Goal: Register for event/course

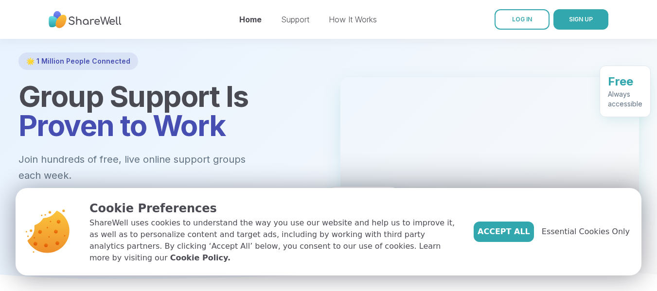
drag, startPoint x: 516, startPoint y: 235, endPoint x: 447, endPoint y: 183, distance: 86.8
click at [515, 234] on span "Accept All" at bounding box center [504, 232] width 53 height 12
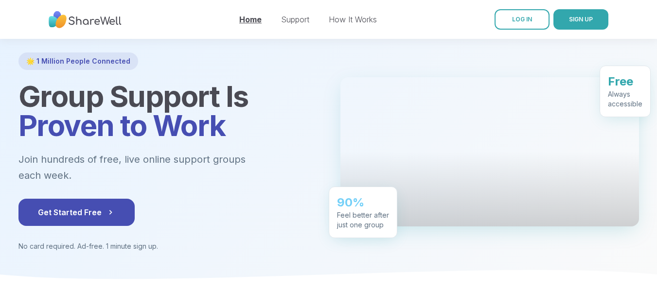
click at [254, 19] on link "Home" at bounding box center [250, 20] width 22 height 10
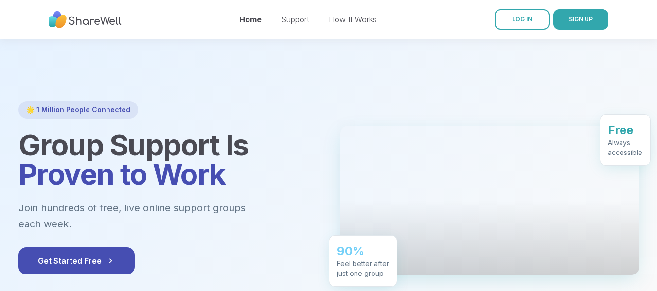
click at [303, 18] on link "Support" at bounding box center [295, 20] width 28 height 10
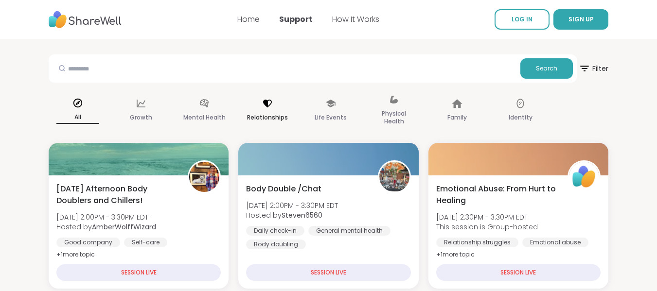
click at [266, 111] on div "Relationships" at bounding box center [267, 111] width 58 height 49
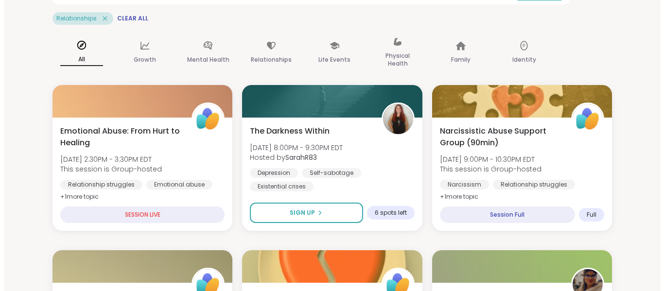
scroll to position [97, 0]
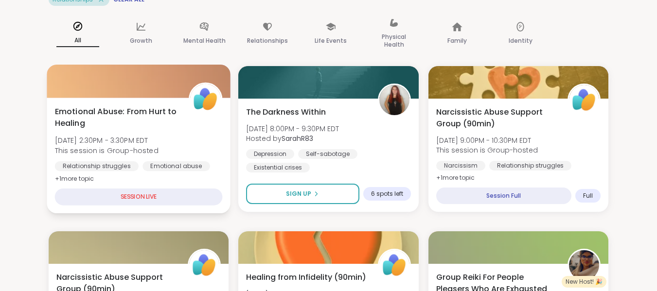
click at [54, 178] on div "Emotional Abuse: From Hurt to Healing [DATE] 2:30PM - 3:30PM EDT This session i…" at bounding box center [139, 156] width 184 height 116
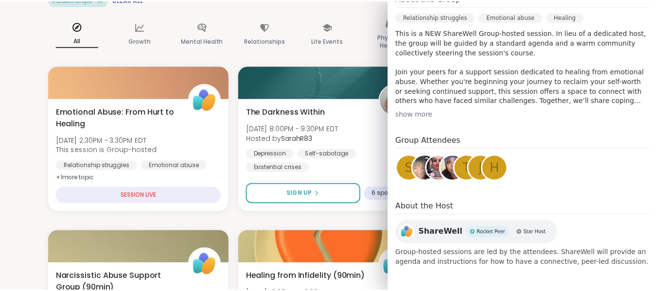
scroll to position [0, 0]
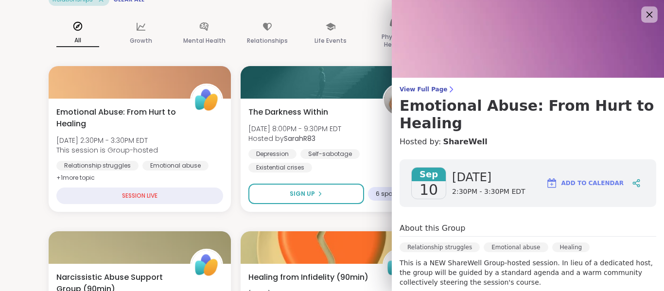
click at [643, 9] on icon at bounding box center [649, 14] width 12 height 12
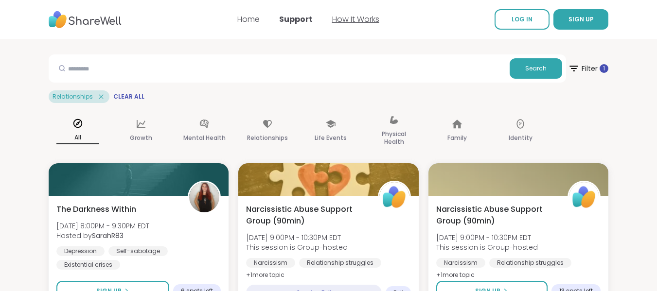
click at [366, 18] on link "How It Works" at bounding box center [355, 19] width 47 height 11
